Goal: Task Accomplishment & Management: Manage account settings

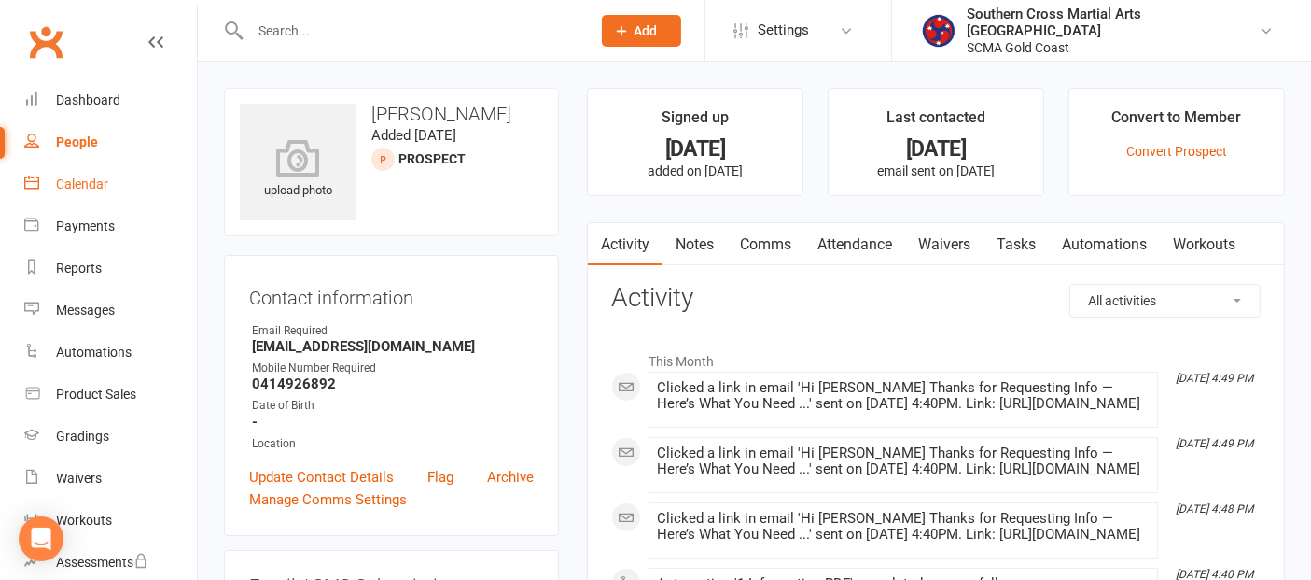
click at [63, 189] on div "Calendar" at bounding box center [82, 183] width 52 height 15
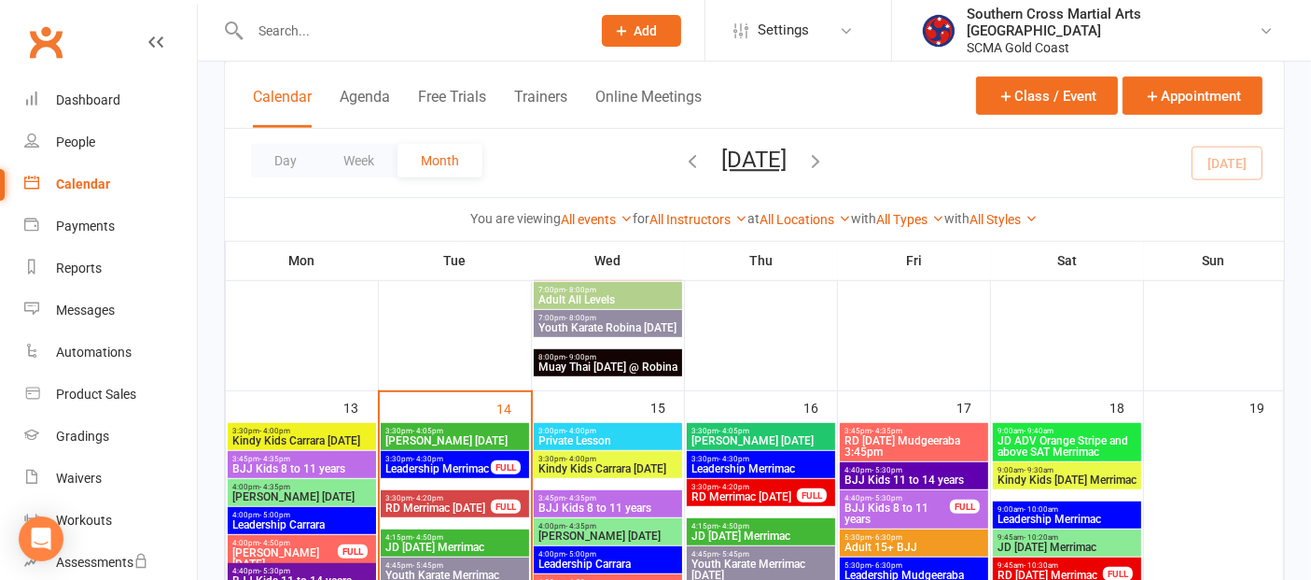
scroll to position [1037, 0]
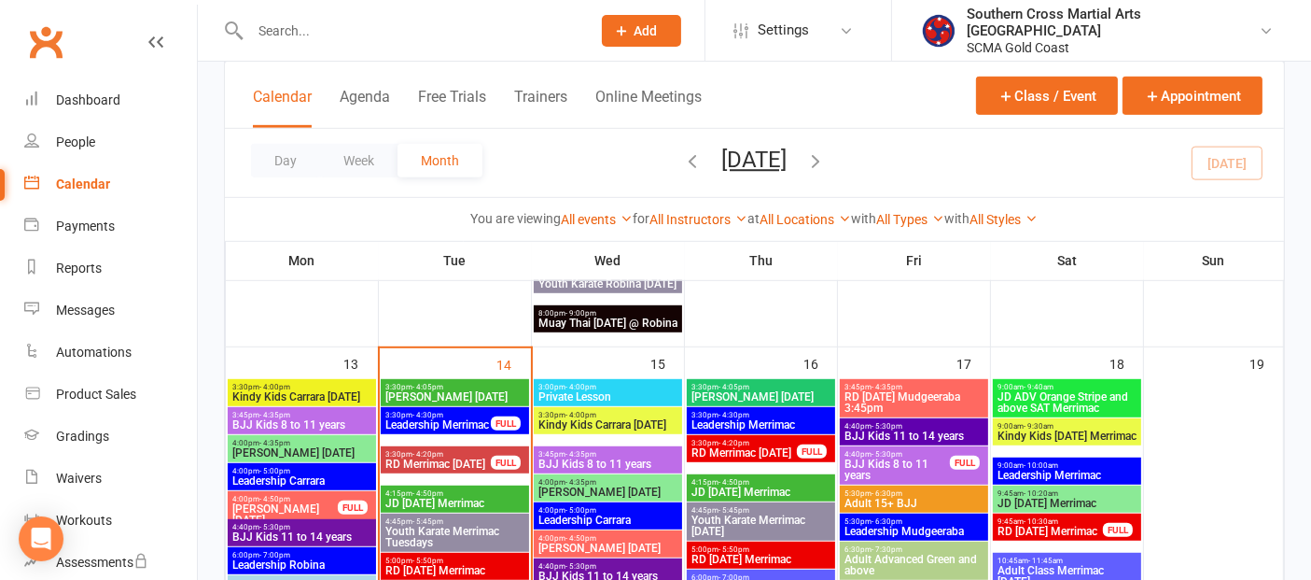
click at [270, 499] on span "- 4:50pm" at bounding box center [274, 499] width 31 height 8
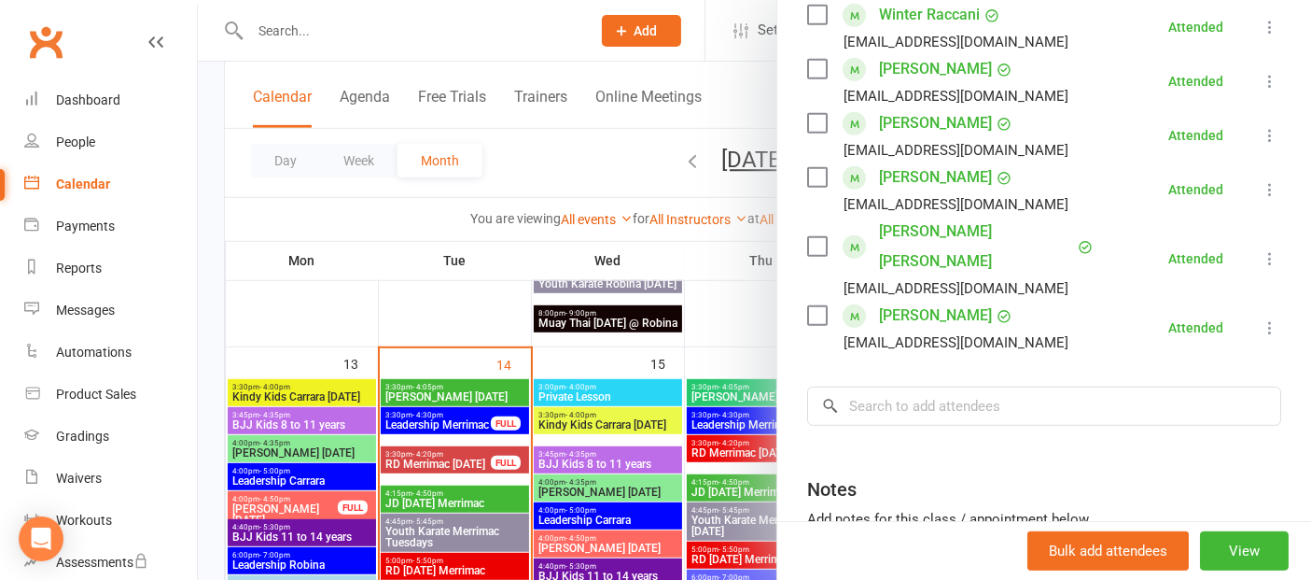
scroll to position [933, 0]
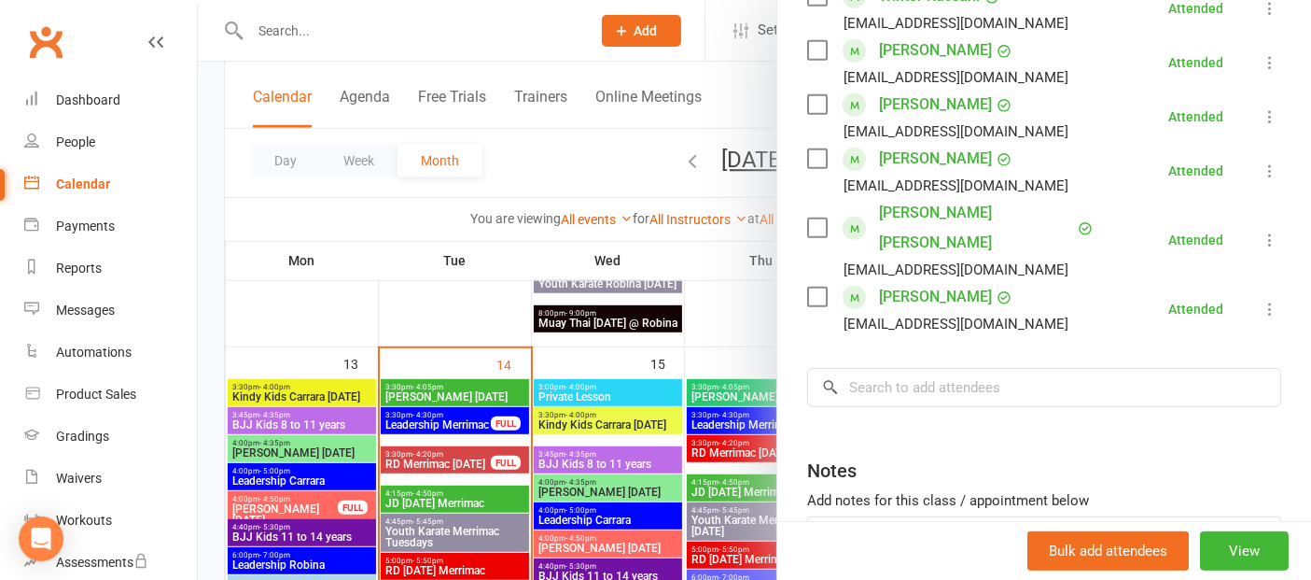
click at [303, 456] on div at bounding box center [755, 290] width 1114 height 580
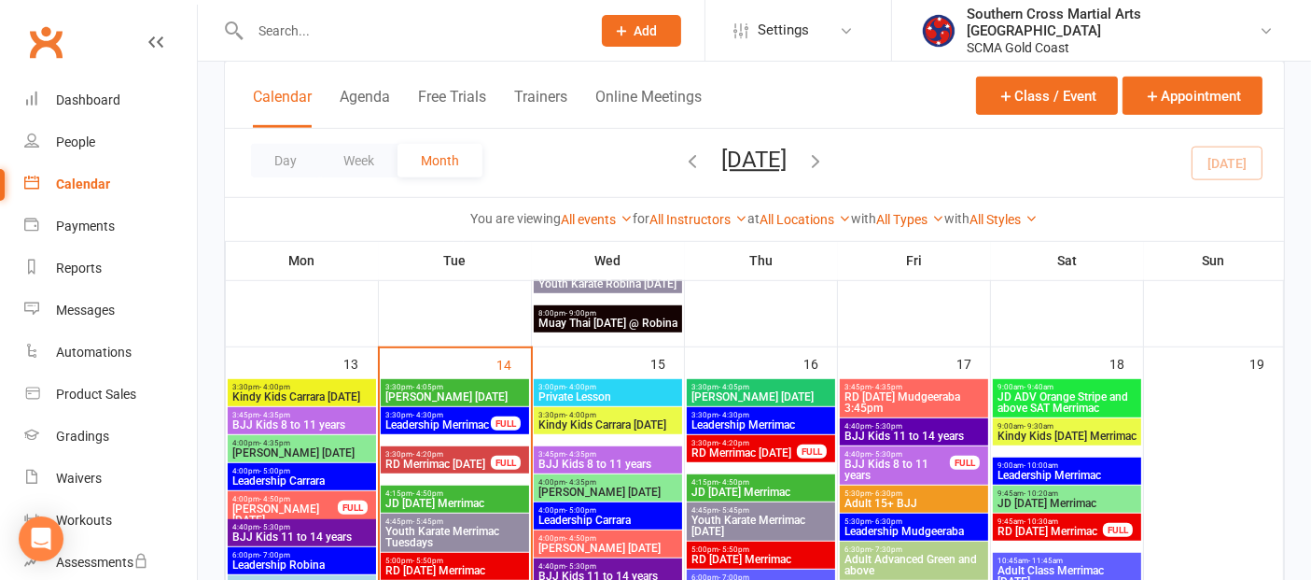
click at [303, 453] on span "[PERSON_NAME] [DATE]" at bounding box center [301, 452] width 141 height 11
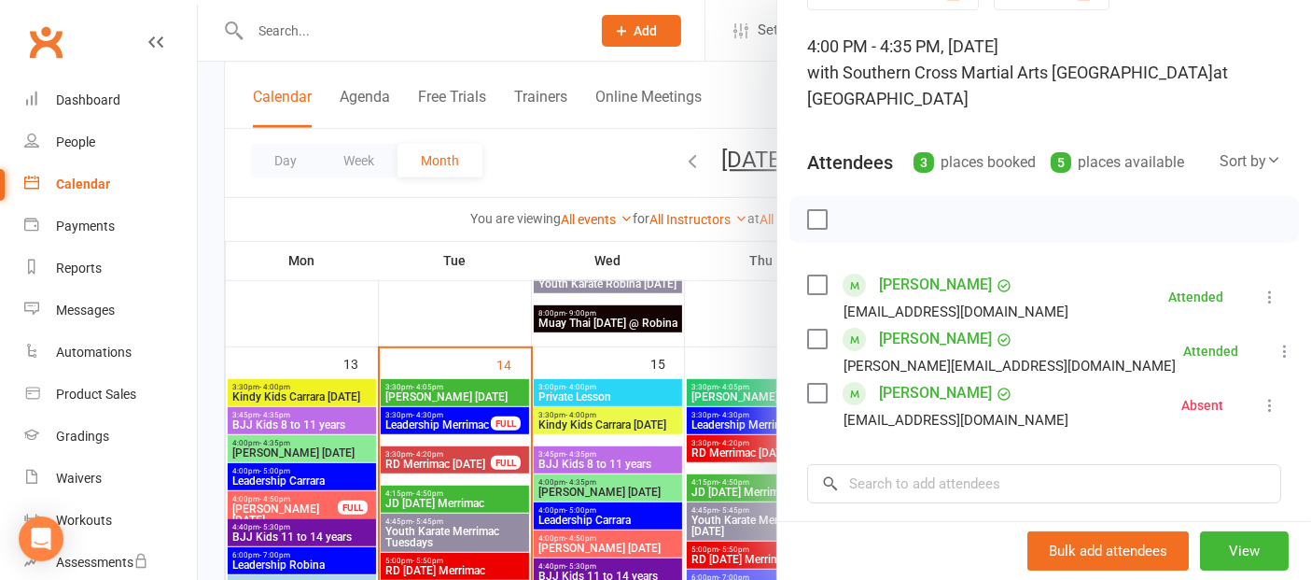
scroll to position [1244, 0]
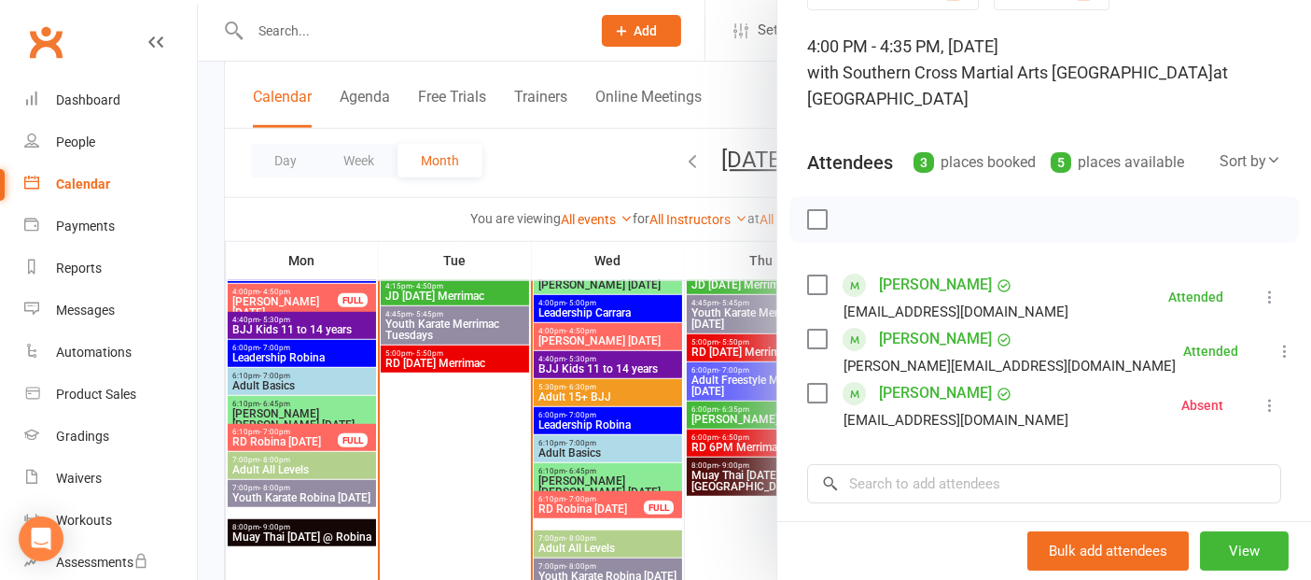
click at [301, 433] on div at bounding box center [755, 290] width 1114 height 580
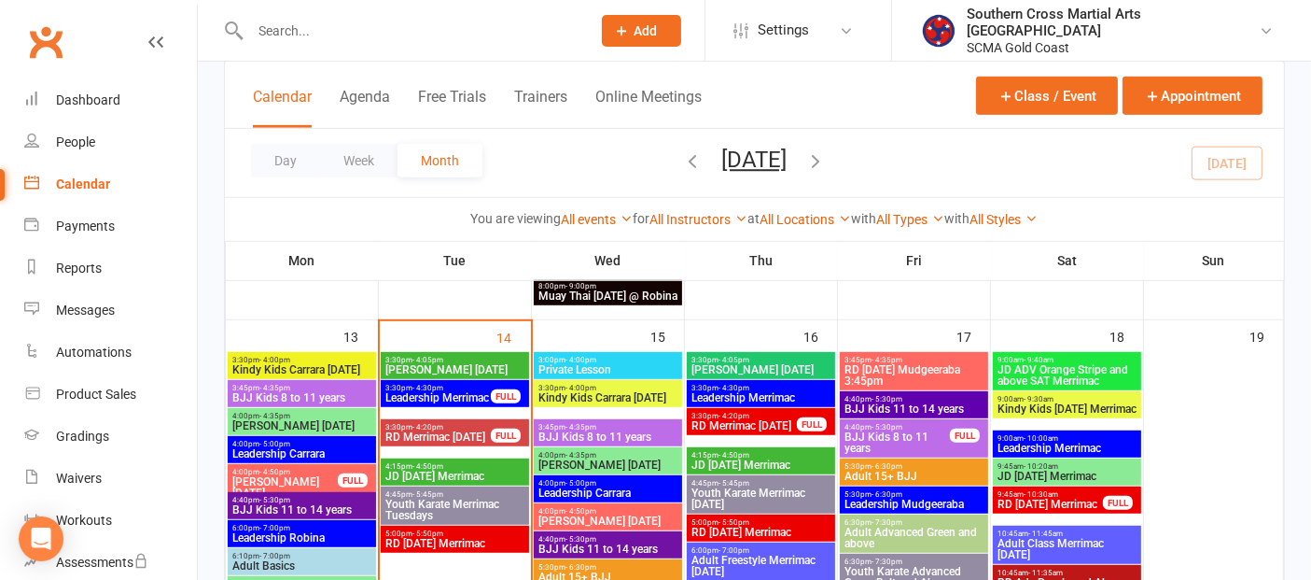
scroll to position [1037, 0]
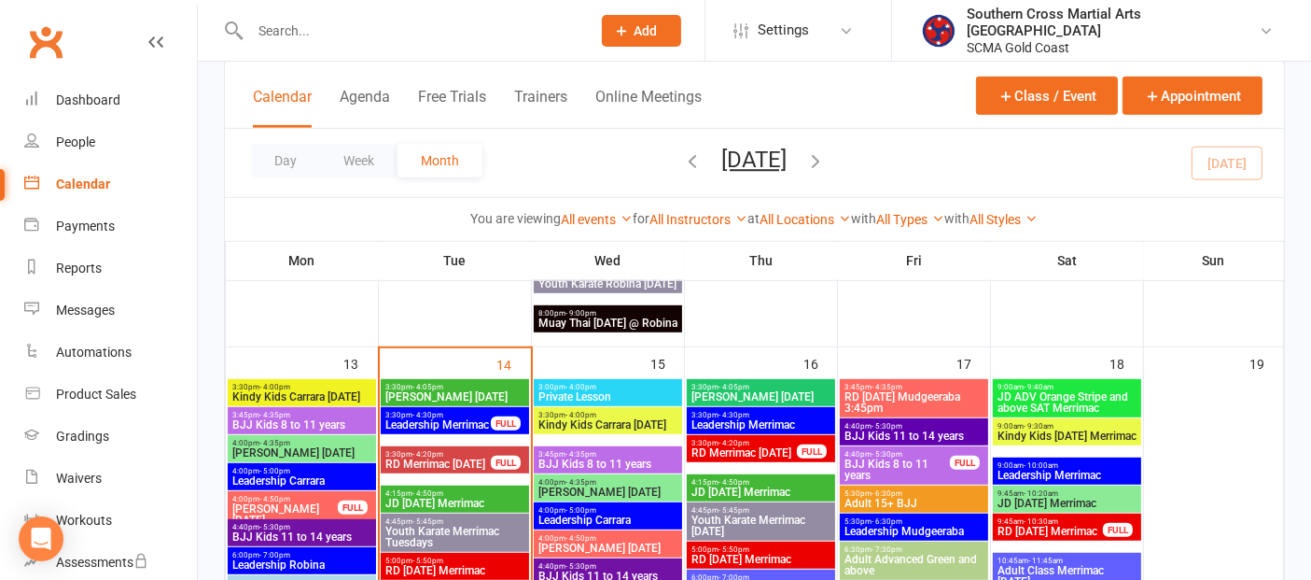
click at [307, 447] on span "[PERSON_NAME] [DATE]" at bounding box center [301, 452] width 141 height 11
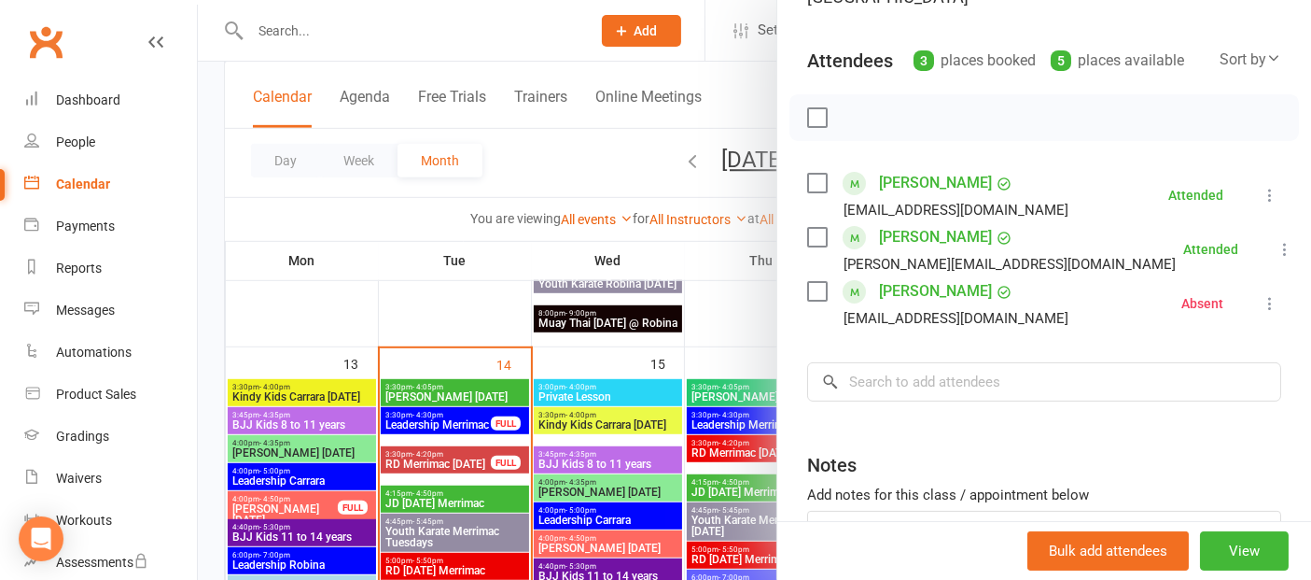
scroll to position [207, 0]
click at [968, 293] on link "[PERSON_NAME]" at bounding box center [935, 289] width 113 height 30
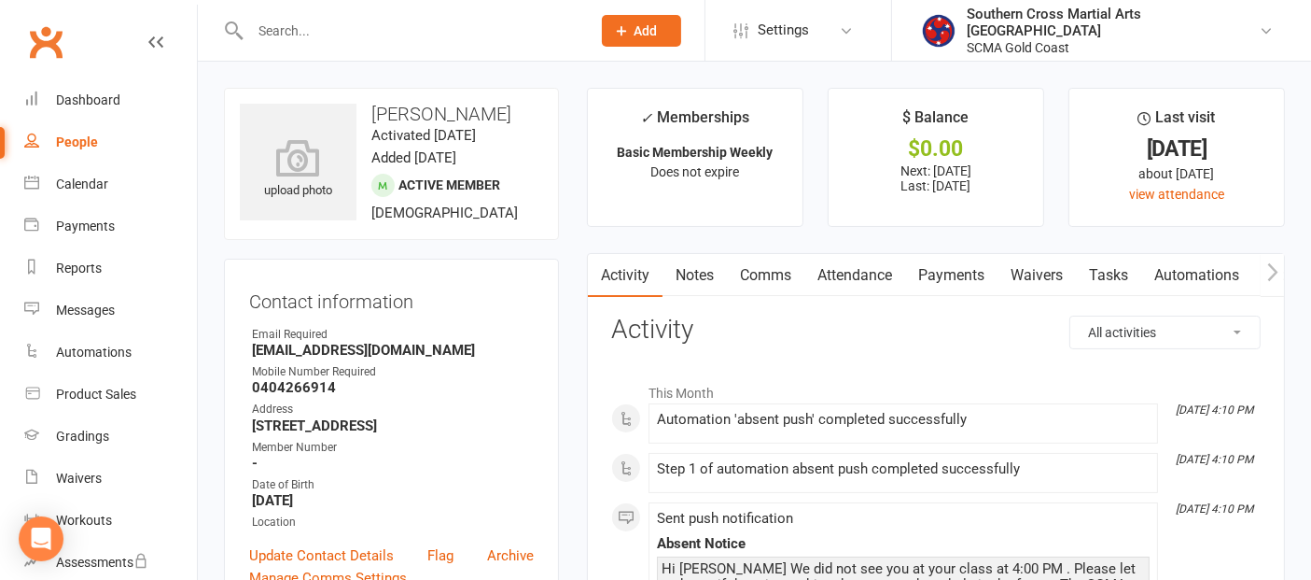
click at [890, 265] on link "Attendance" at bounding box center [855, 275] width 101 height 43
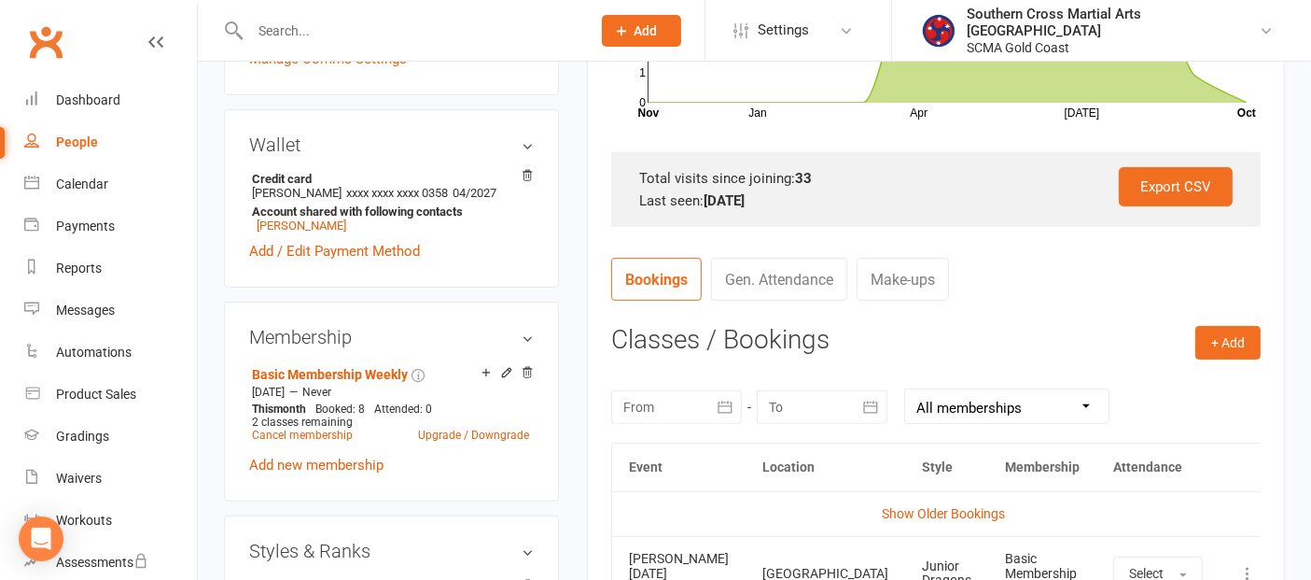
scroll to position [518, 0]
click at [668, 396] on div at bounding box center [676, 408] width 131 height 34
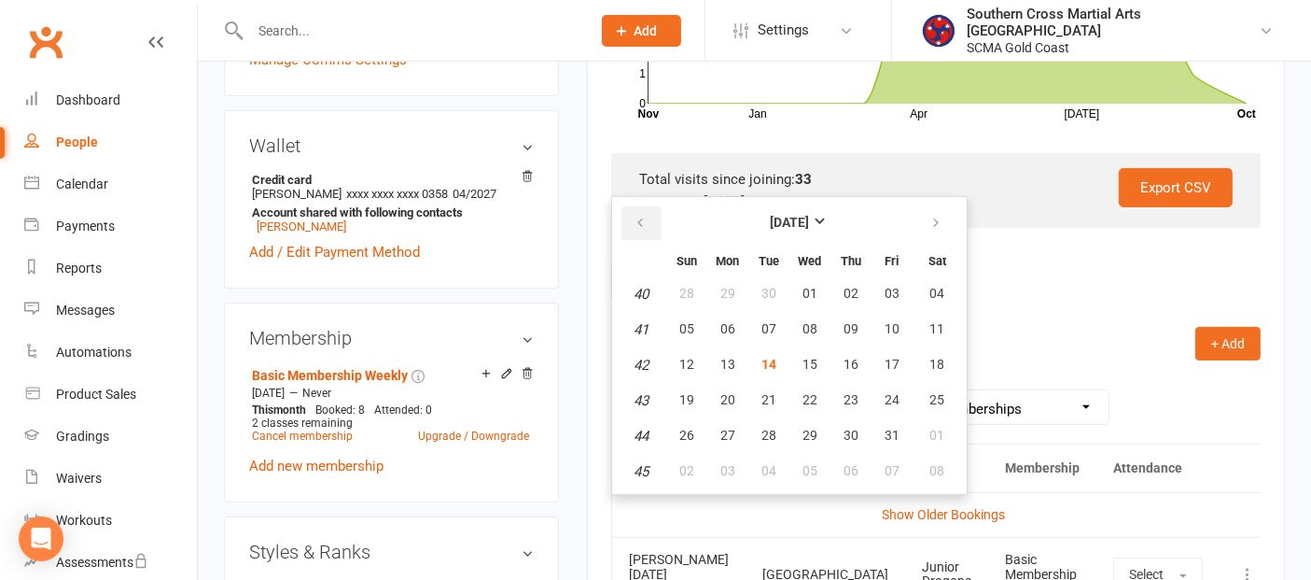
click at [643, 216] on icon "button" at bounding box center [640, 223] width 13 height 15
click at [722, 286] on span "01" at bounding box center [728, 293] width 15 height 15
type input "[DATE]"
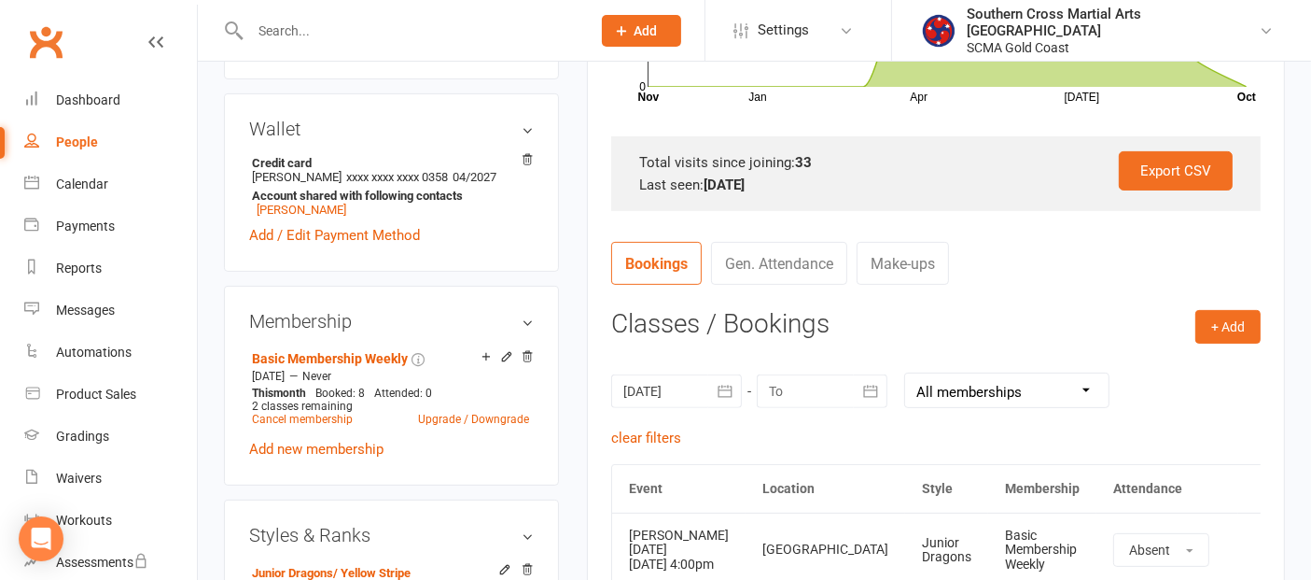
scroll to position [725, 0]
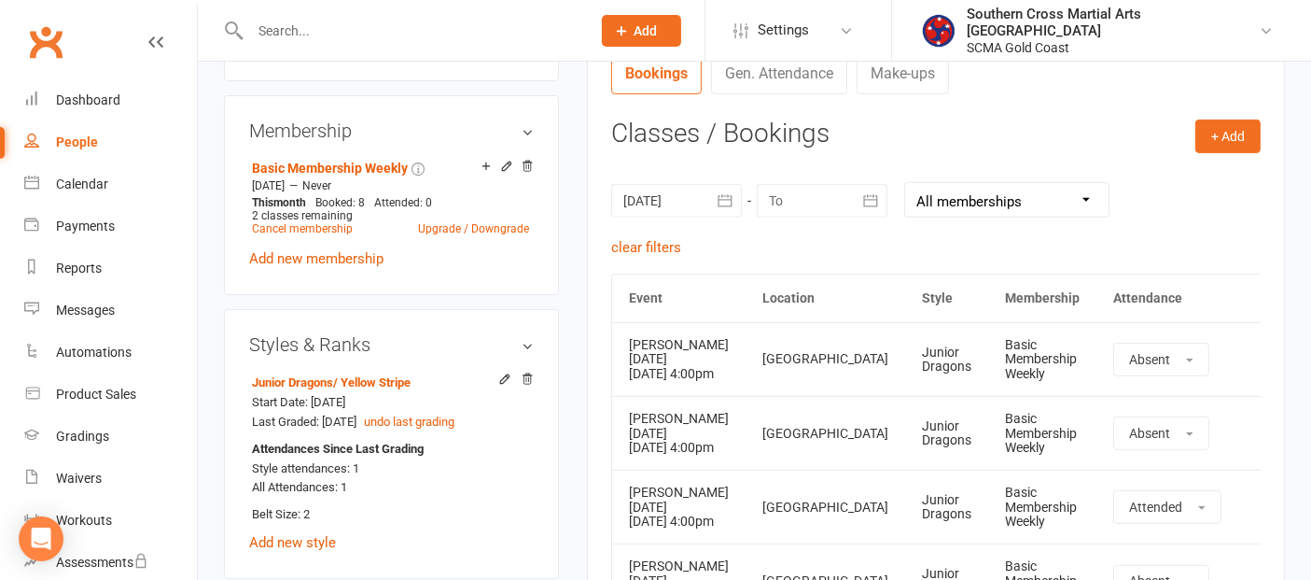
click at [850, 202] on div at bounding box center [822, 201] width 131 height 34
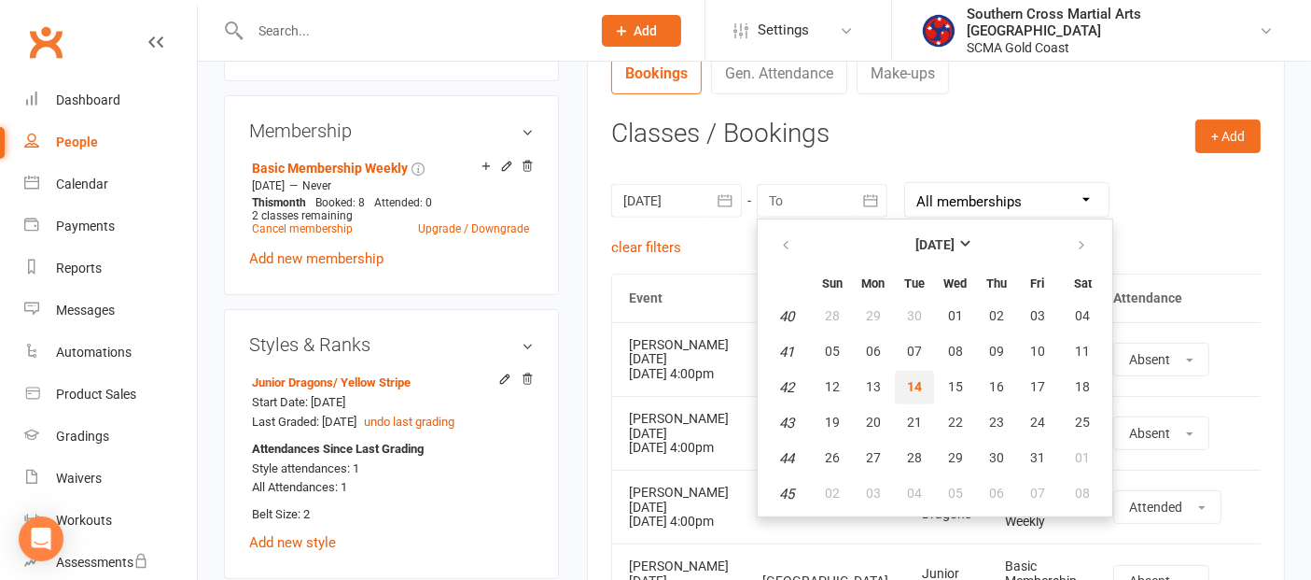
click at [917, 388] on span "14" at bounding box center [914, 386] width 15 height 15
type input "[DATE]"
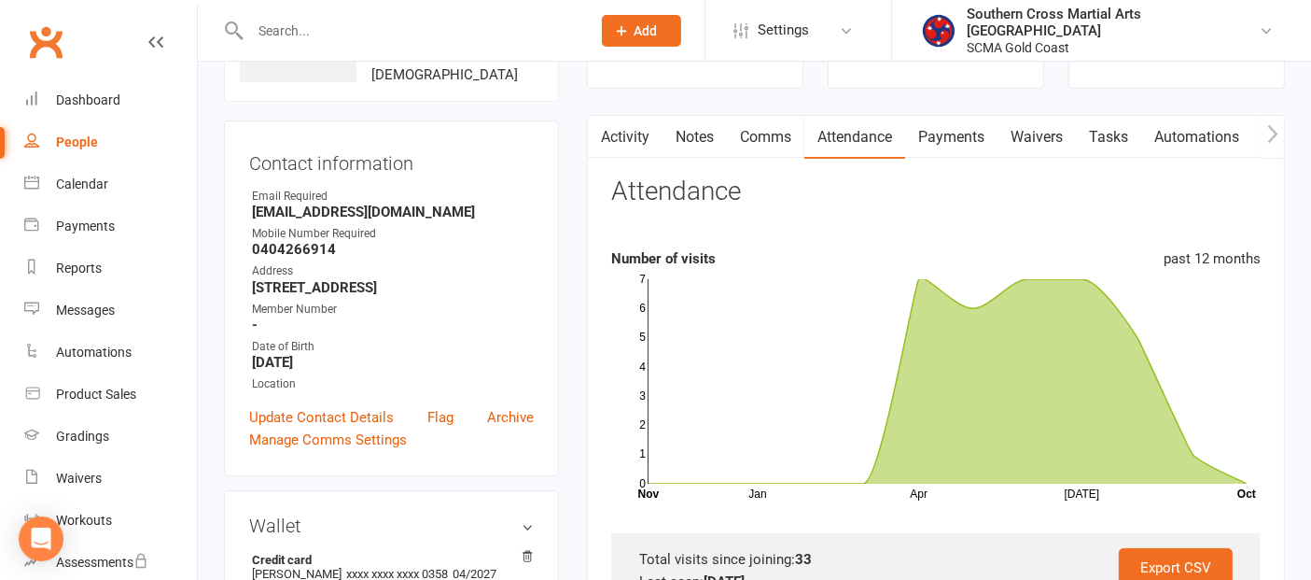
scroll to position [0, 0]
